Goal: Check status

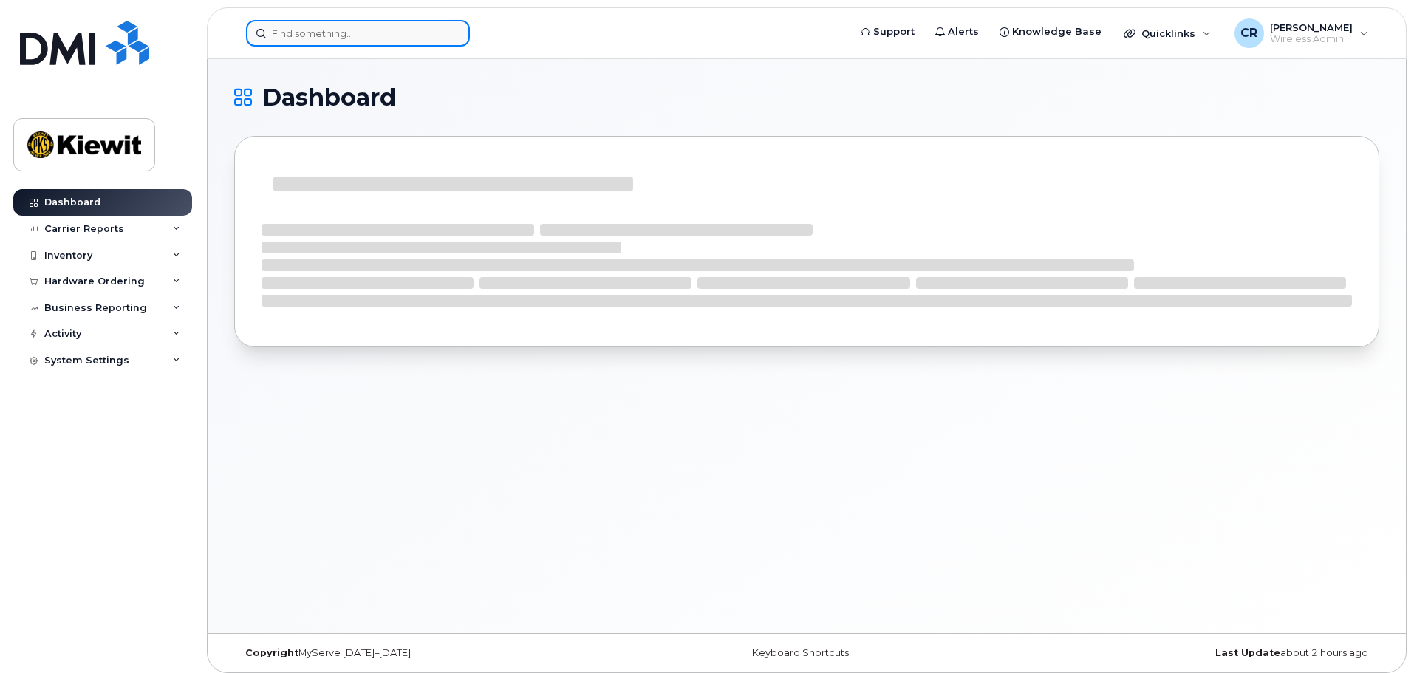
click at [293, 33] on input at bounding box center [358, 33] width 224 height 27
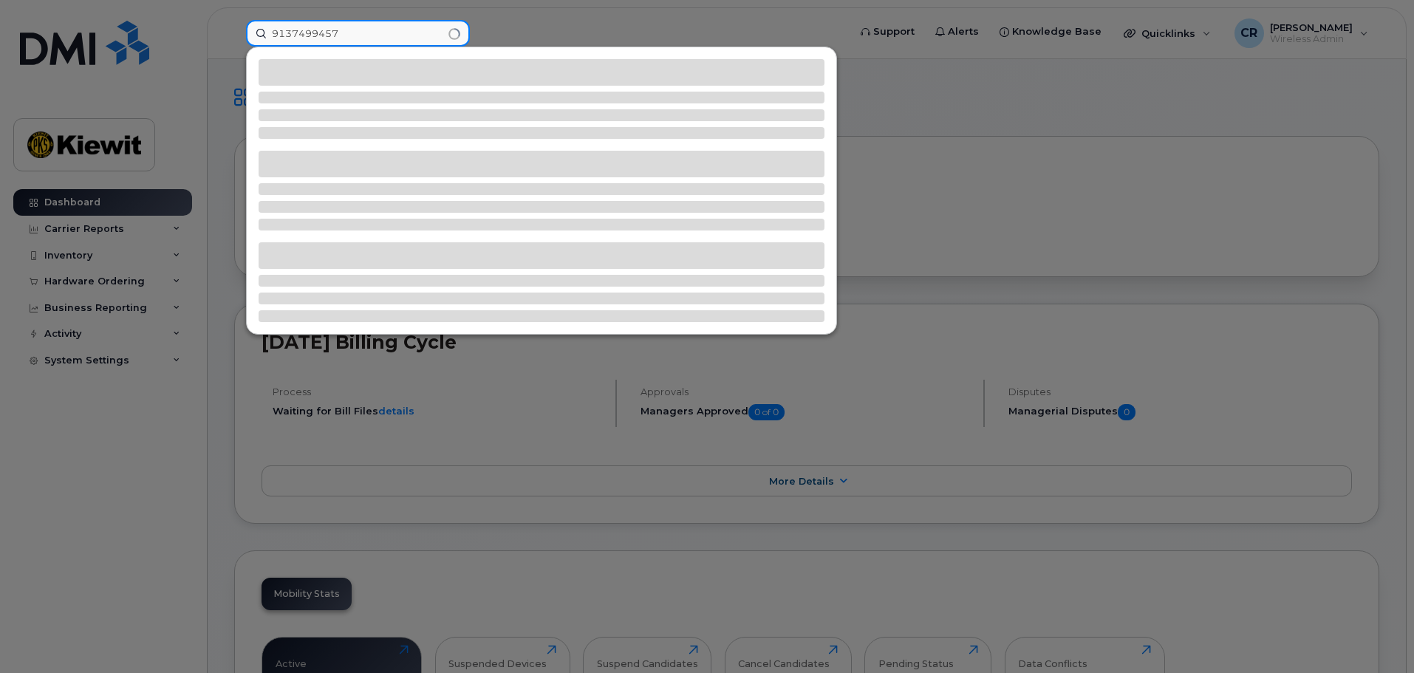
type input "9137499457"
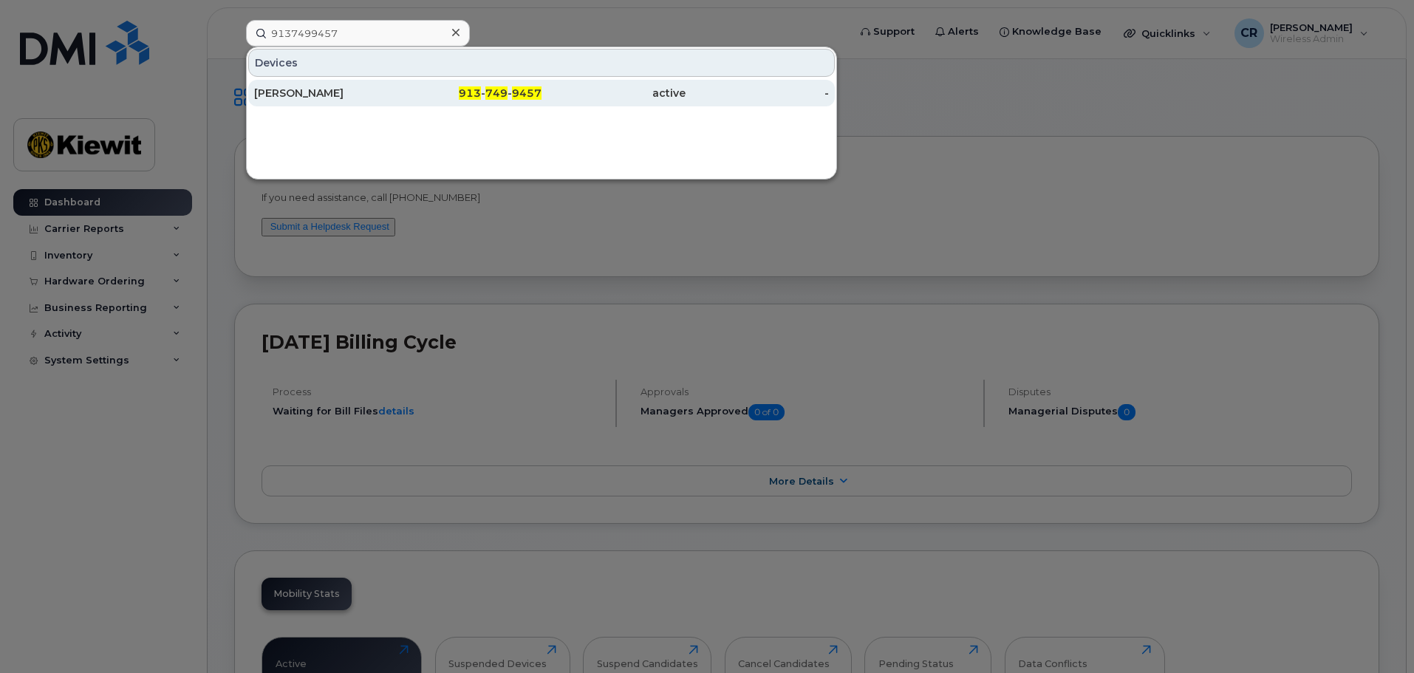
click at [308, 94] on div "[PERSON_NAME]" at bounding box center [326, 93] width 144 height 15
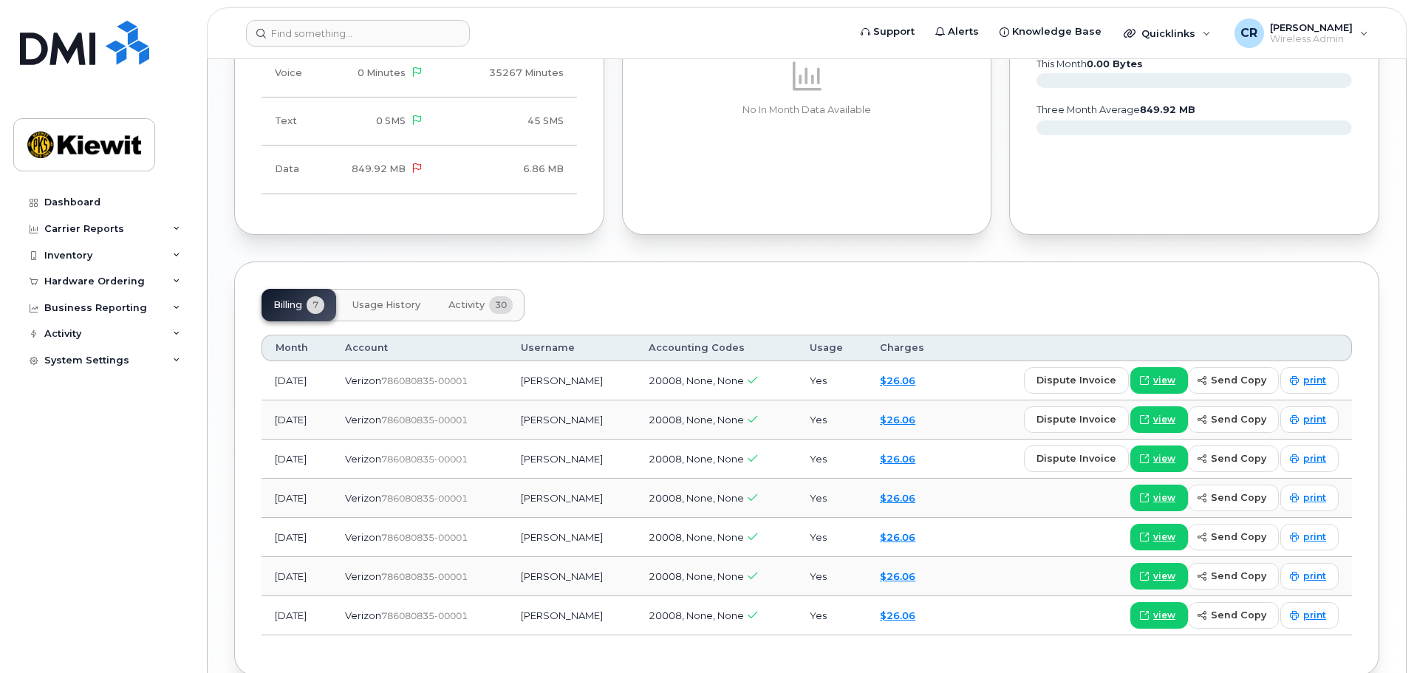
scroll to position [1615, 0]
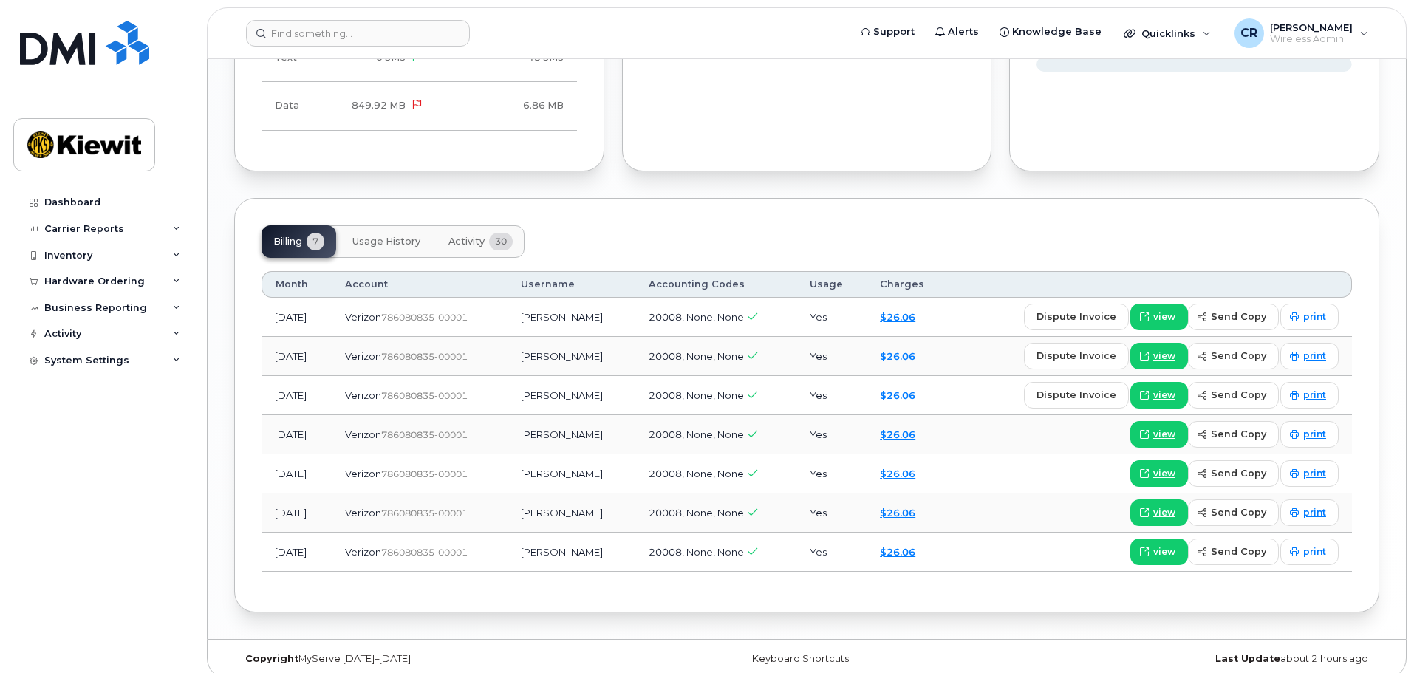
click at [374, 236] on span "Usage History" at bounding box center [386, 242] width 68 height 12
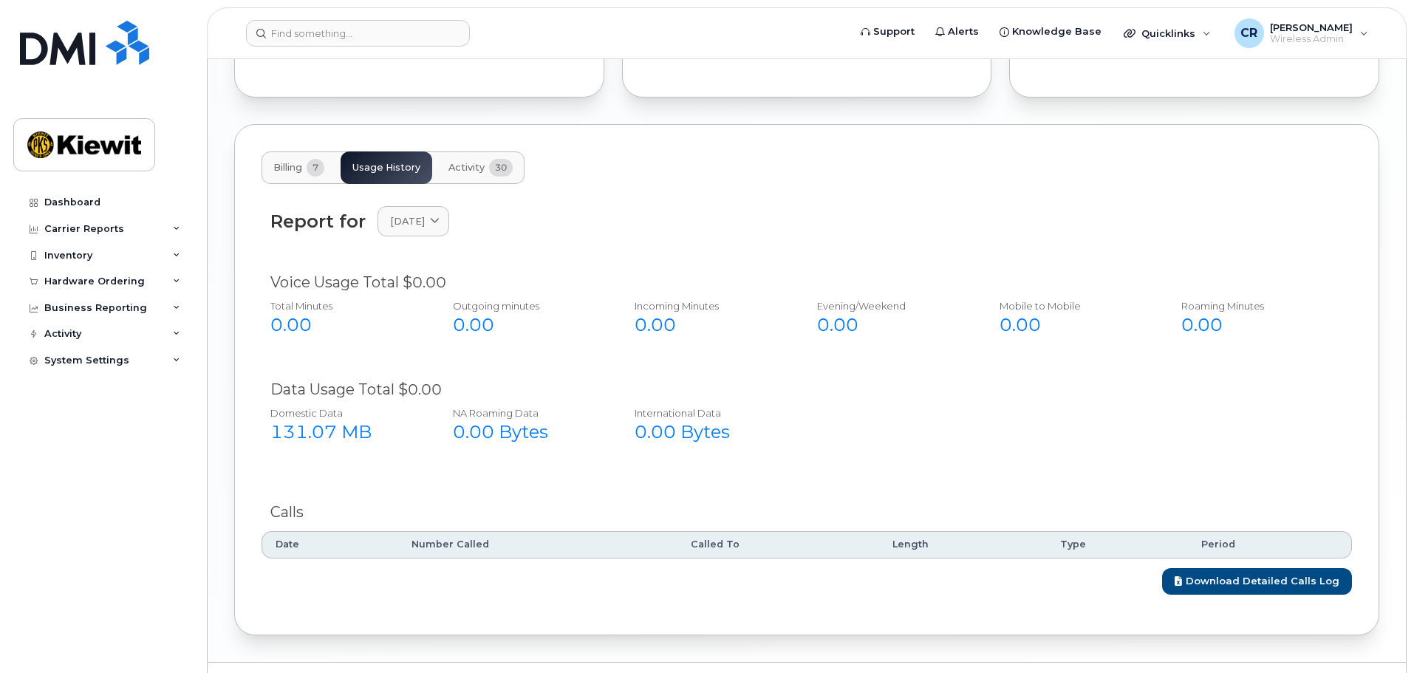
scroll to position [1712, 0]
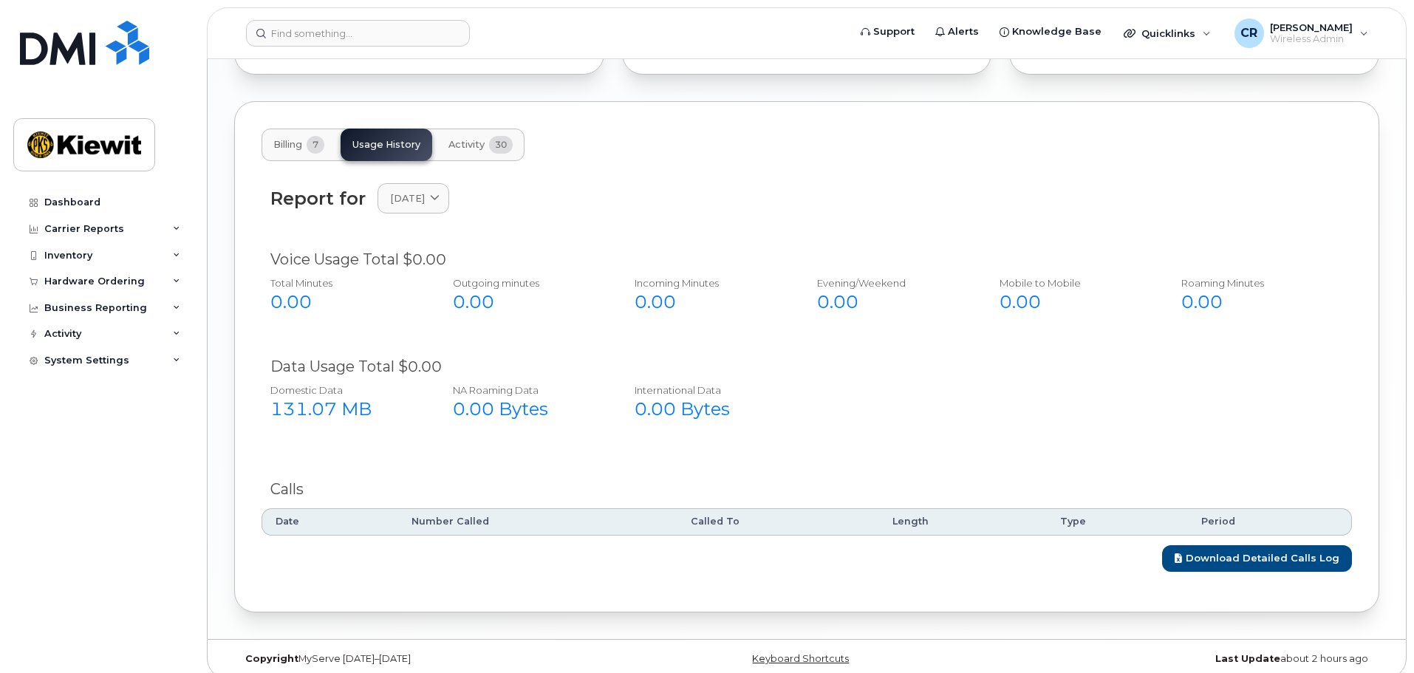
click at [474, 139] on span "Activity" at bounding box center [466, 145] width 36 height 12
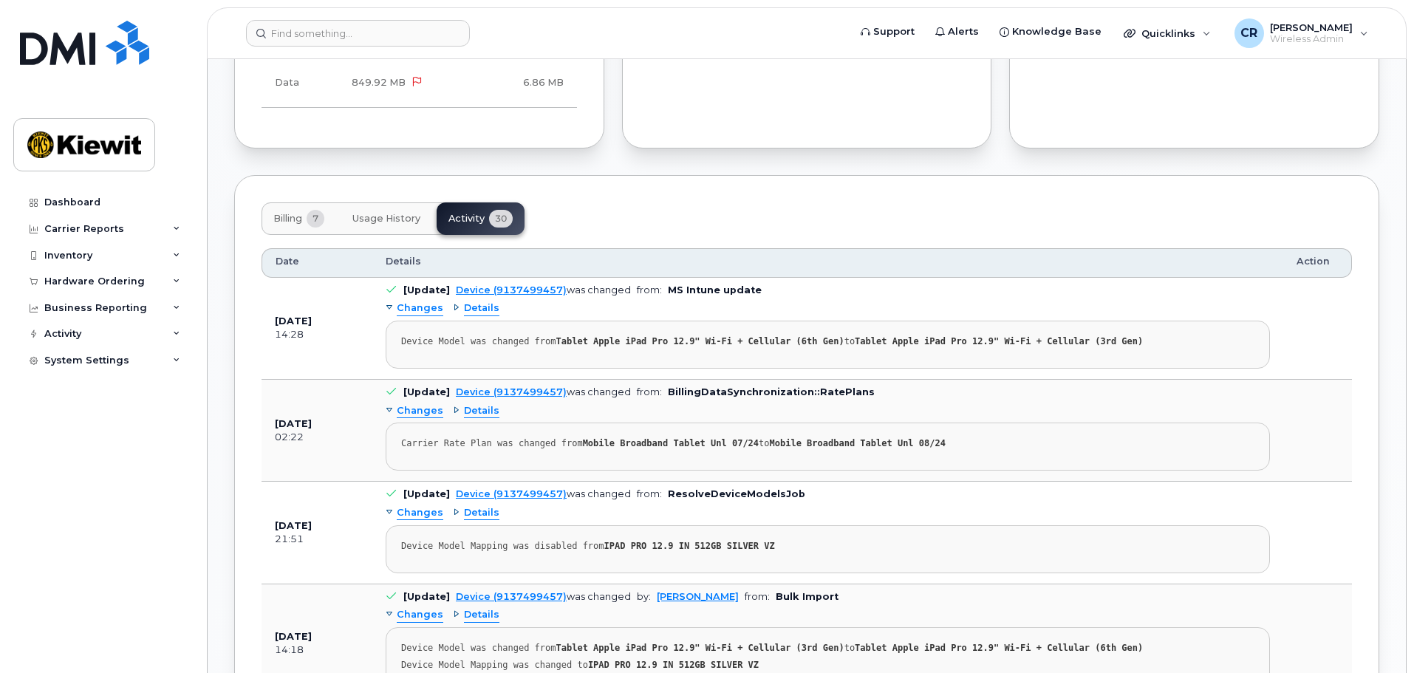
click at [298, 213] on span "Billing" at bounding box center [287, 219] width 29 height 12
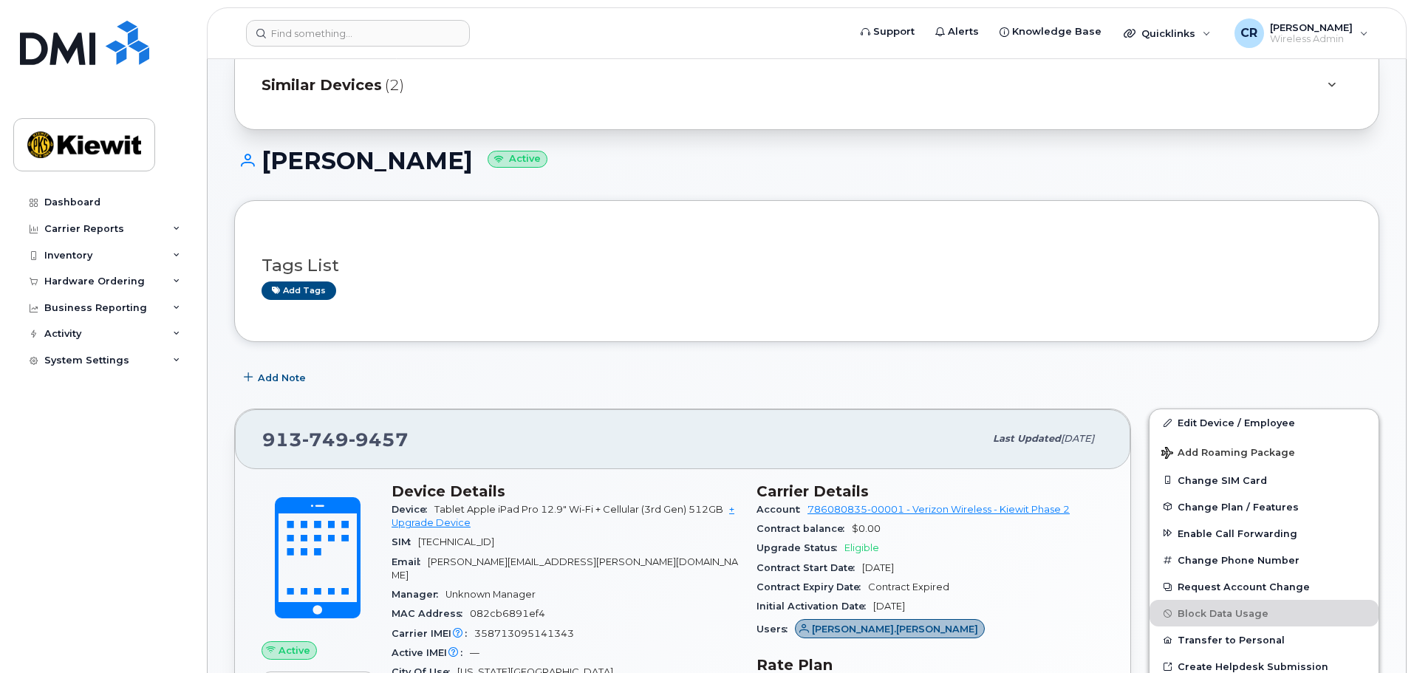
scroll to position [0, 0]
